Goal: Communication & Community: Answer question/provide support

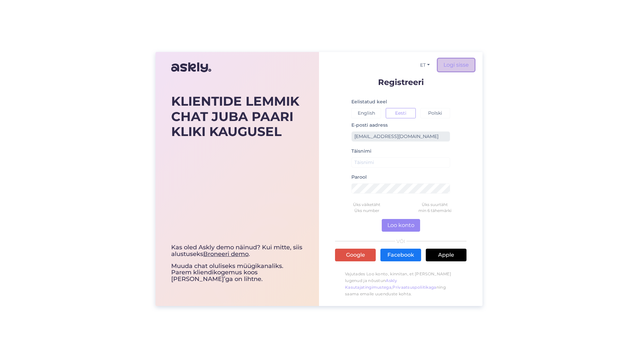
click at [441, 64] on link "Logi sisse" at bounding box center [456, 65] width 37 height 13
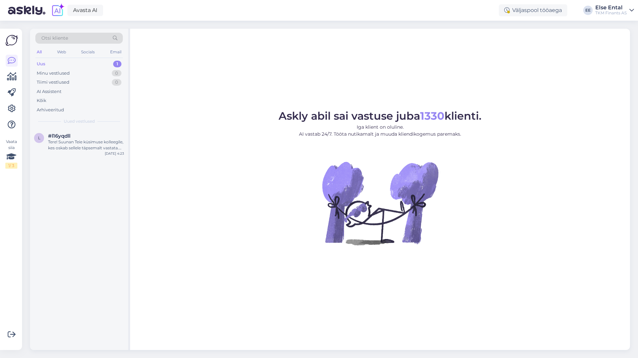
click at [52, 62] on div "Uus 1" at bounding box center [78, 63] width 87 height 9
click at [63, 135] on span "#l16yqdll" at bounding box center [59, 136] width 22 height 6
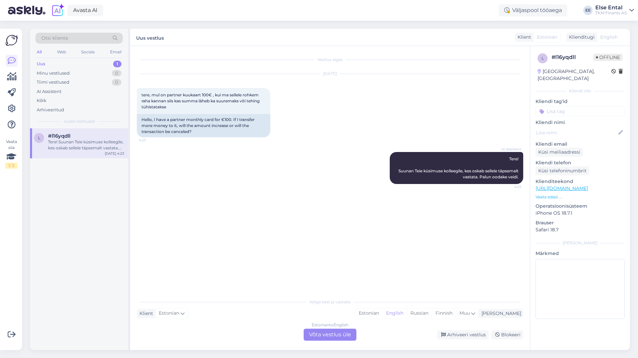
click at [322, 334] on div "Estonian to English Võta vestlus üle" at bounding box center [330, 335] width 53 height 12
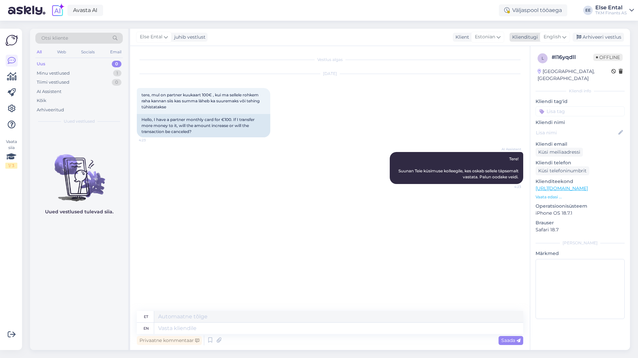
click at [562, 37] on icon at bounding box center [564, 36] width 4 height 7
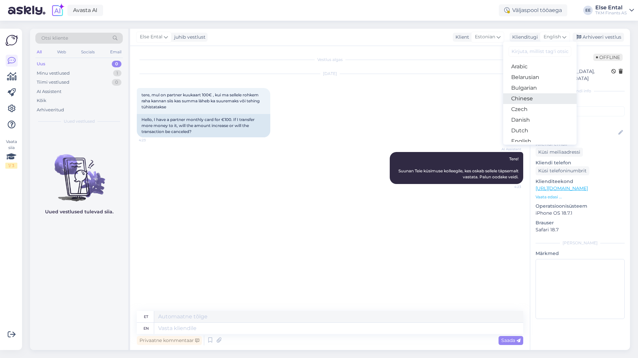
scroll to position [33, 0]
click at [537, 115] on link "Estonian" at bounding box center [539, 118] width 73 height 11
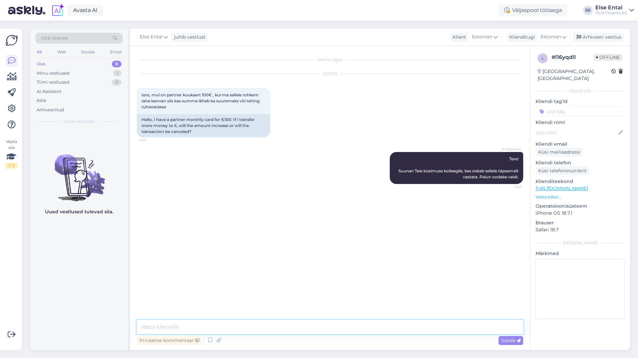
click at [279, 325] on textarea at bounding box center [330, 327] width 386 height 14
click at [256, 326] on textarea at bounding box center [330, 327] width 386 height 14
click at [256, 332] on textarea at bounding box center [330, 327] width 386 height 14
paste textarea "Ostulimiidi puhul on Teil [PERSON_NAME] võimalik kasutatud limiit ennetähtaegse…"
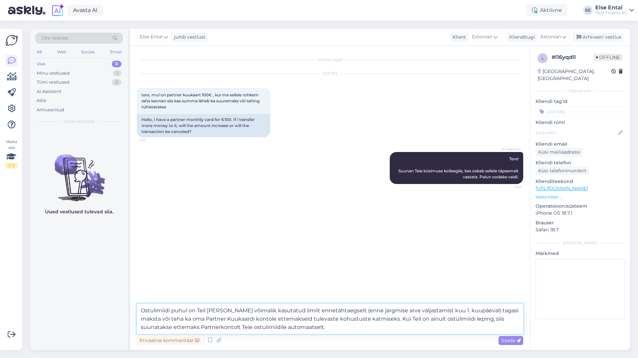
drag, startPoint x: 475, startPoint y: 311, endPoint x: 347, endPoint y: 313, distance: 128.1
click at [347, 316] on textarea "Ostulimiidi puhul on Teil [PERSON_NAME] võimalik kasutatud limiit ennetähtaegse…" at bounding box center [330, 319] width 386 height 30
drag, startPoint x: 346, startPoint y: 313, endPoint x: 341, endPoint y: 311, distance: 5.8
click at [341, 311] on textarea "Ostulimiidi puhul on Teil [PERSON_NAME] võimalik kasutatud limiit ennetähtaegse…" at bounding box center [330, 319] width 386 height 30
click at [464, 317] on textarea "Ostulimiidi puhul on Teil [PERSON_NAME] võimalik kasutatud limiit ennetähtaegse…" at bounding box center [330, 319] width 386 height 30
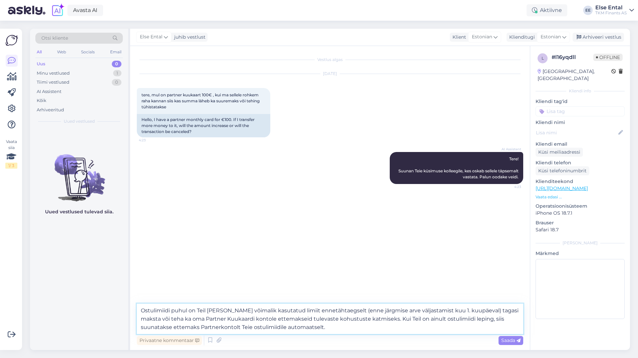
drag, startPoint x: 477, startPoint y: 309, endPoint x: 342, endPoint y: 312, distance: 134.5
click at [342, 312] on textarea "Ostulimiidi puhul on Teil [PERSON_NAME] võimalik kasutatud limiit ennetähtaegse…" at bounding box center [330, 319] width 386 height 30
click at [209, 327] on textarea "Ostulimiidi puhul on Teil [PERSON_NAME] võimalik kasutatud limiit ennetähtaegse…" at bounding box center [330, 319] width 386 height 30
click at [180, 325] on textarea "Ostulimiidi puhul on Teil [PERSON_NAME] võimalik kasutatud limiit ennetähtaegse…" at bounding box center [330, 319] width 386 height 30
click at [197, 327] on textarea "Ostulimiidi puhul on Teil [PERSON_NAME] võimalik kasutatud limiit ennetähtaegse…" at bounding box center [330, 319] width 386 height 30
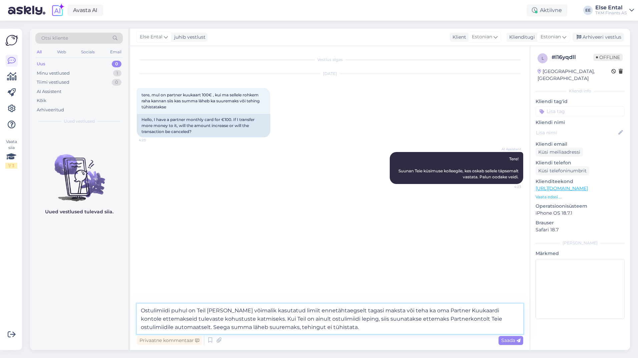
click at [206, 327] on textarea "Ostulimiidi puhul on Teil [PERSON_NAME] võimalik kasutatud limiit ennetähtaegse…" at bounding box center [330, 319] width 386 height 30
click at [207, 327] on textarea "Ostulimiidi puhul on Teil [PERSON_NAME] võimalik kasutatud limiit ennetähtaegse…" at bounding box center [330, 319] width 386 height 30
click at [198, 328] on textarea "Ostulimiidi puhul on Teil [PERSON_NAME] võimalik kasutatud limiit ennetähtaegse…" at bounding box center [330, 319] width 386 height 30
click at [209, 328] on textarea "Ostulimiidi puhul on Teil [PERSON_NAME] võimalik kasutatud limiit ennetähtaegse…" at bounding box center [330, 319] width 386 height 30
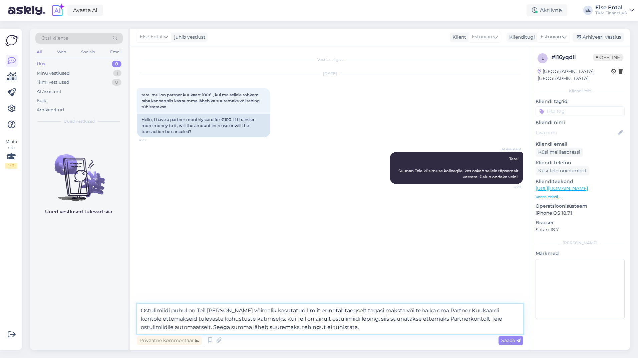
click at [337, 327] on textarea "Ostulimiidi puhul on Teil [PERSON_NAME] võimalik kasutatud limiit ennetähtaegse…" at bounding box center [330, 319] width 386 height 30
click at [206, 329] on textarea "Ostulimiidi puhul on Teil [PERSON_NAME] võimalik kasutatud limiit ennetähtaegse…" at bounding box center [330, 319] width 386 height 30
click at [327, 329] on textarea "Ostulimiidi puhul on Teil [PERSON_NAME] võimalik kasutatud limiit ennetähtaegse…" at bounding box center [330, 319] width 386 height 30
click at [355, 329] on textarea "Ostulimiidi puhul on Teil [PERSON_NAME] võimalik kasutatud limiit ennetähtaegse…" at bounding box center [330, 319] width 386 height 30
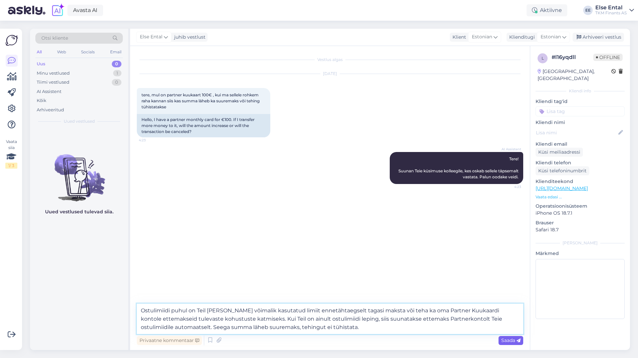
type textarea "Ostulimiidi puhul on Teil [PERSON_NAME] võimalik kasutatud limiit ennetähtaegse…"
click at [513, 340] on span "Saada" at bounding box center [510, 341] width 19 height 6
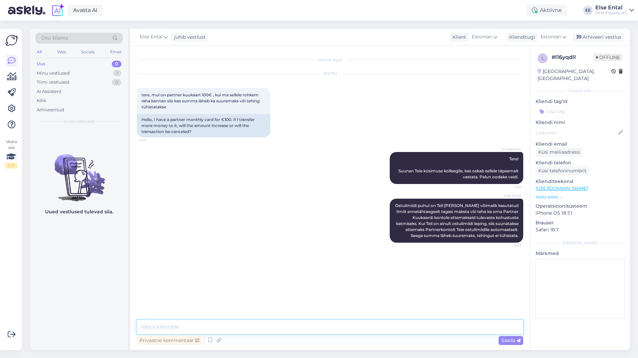
click at [188, 325] on textarea at bounding box center [330, 327] width 386 height 14
